Goal: Task Accomplishment & Management: Manage account settings

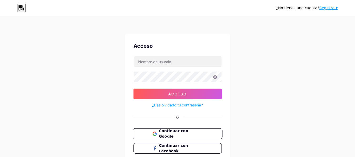
click at [188, 131] on font "Continuar con Google" at bounding box center [173, 134] width 29 height 10
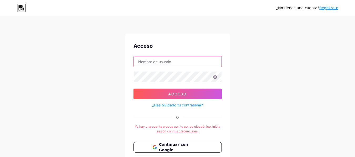
click at [205, 65] on input "text" at bounding box center [178, 61] width 88 height 11
type input "[EMAIL_ADDRESS][DOMAIN_NAME]"
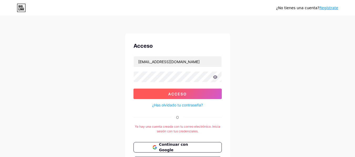
click at [188, 95] on button "Acceso" at bounding box center [177, 94] width 88 height 11
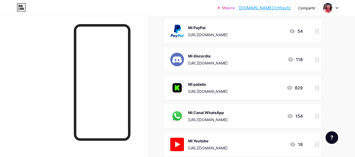
scroll to position [99, 0]
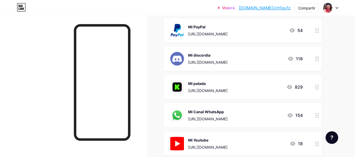
click at [315, 60] on div at bounding box center [316, 59] width 9 height 24
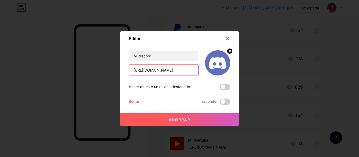
drag, startPoint x: 191, startPoint y: 71, endPoint x: 98, endPoint y: 85, distance: 94.7
click at [98, 85] on div "Editar Contenido YouTube Reproduce videos de YouTube sin salir de tu página. AG…" at bounding box center [179, 78] width 359 height 157
paste input "[URL][DOMAIN_NAME]"
type input "[URL][DOMAIN_NAME]"
click at [207, 121] on button "Ahorrar" at bounding box center [179, 119] width 118 height 13
